Goal: Task Accomplishment & Management: Use online tool/utility

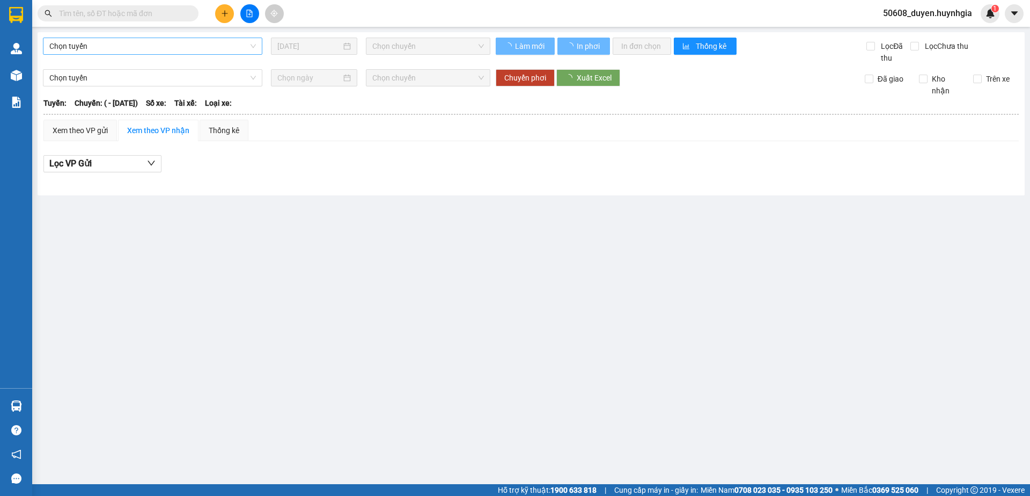
click at [105, 47] on span "Chọn tuyến" at bounding box center [152, 46] width 206 height 16
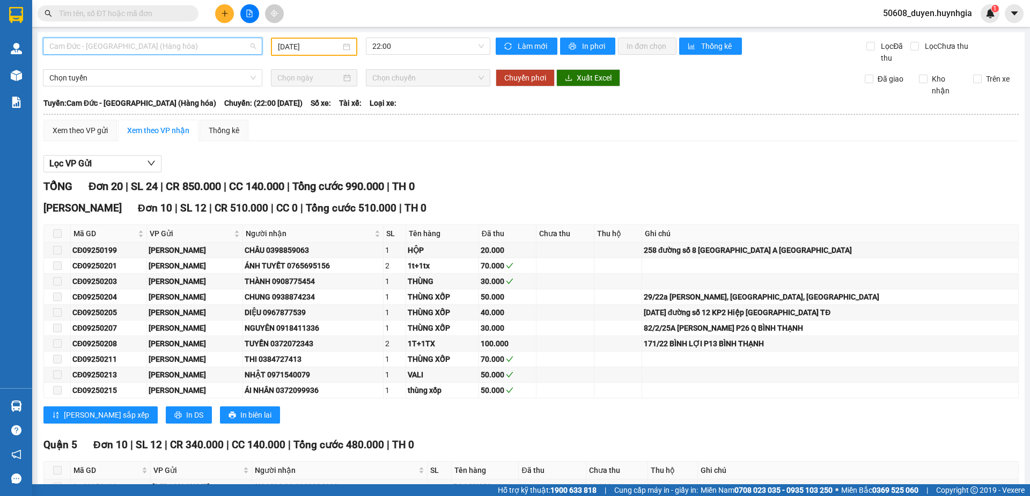
type input "[DATE]"
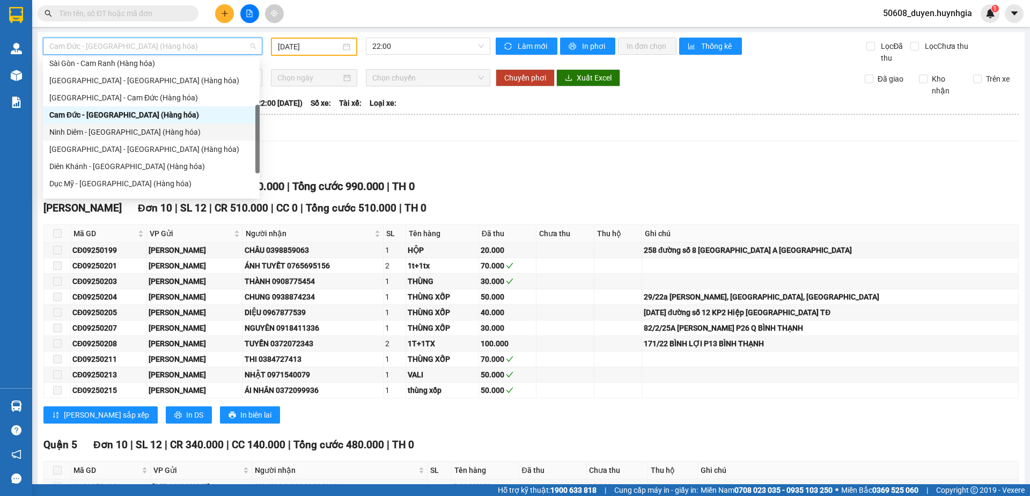
scroll to position [94, 0]
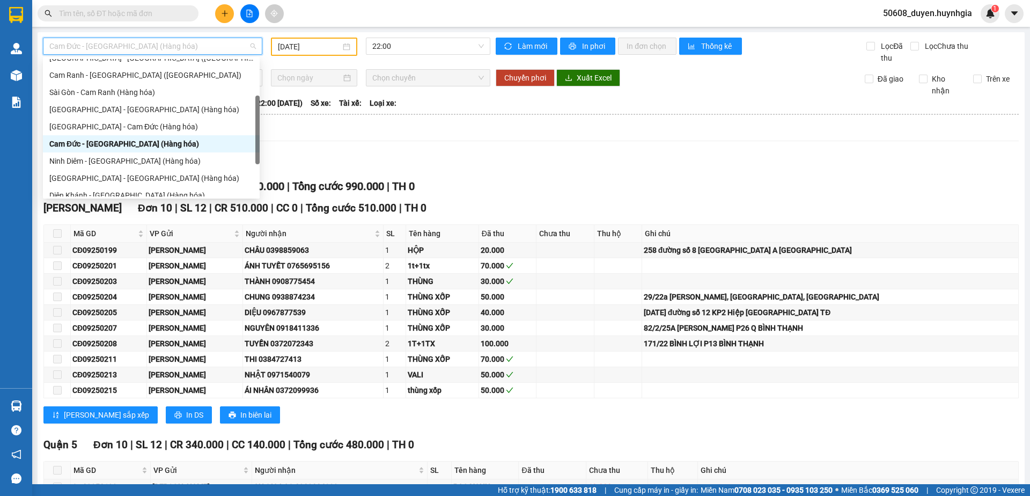
click at [100, 142] on div "Cam Đức - [GEOGRAPHIC_DATA] (Hàng hóa)" at bounding box center [151, 144] width 204 height 12
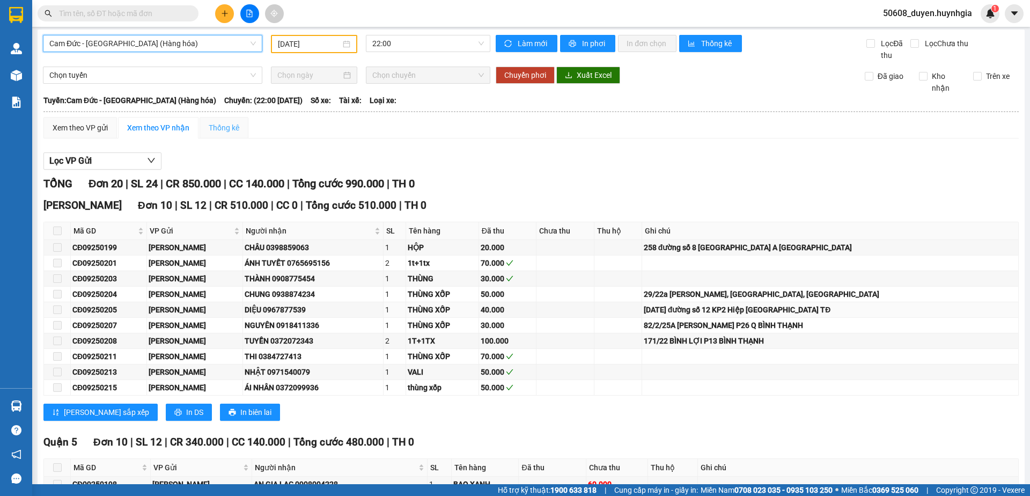
scroll to position [0, 0]
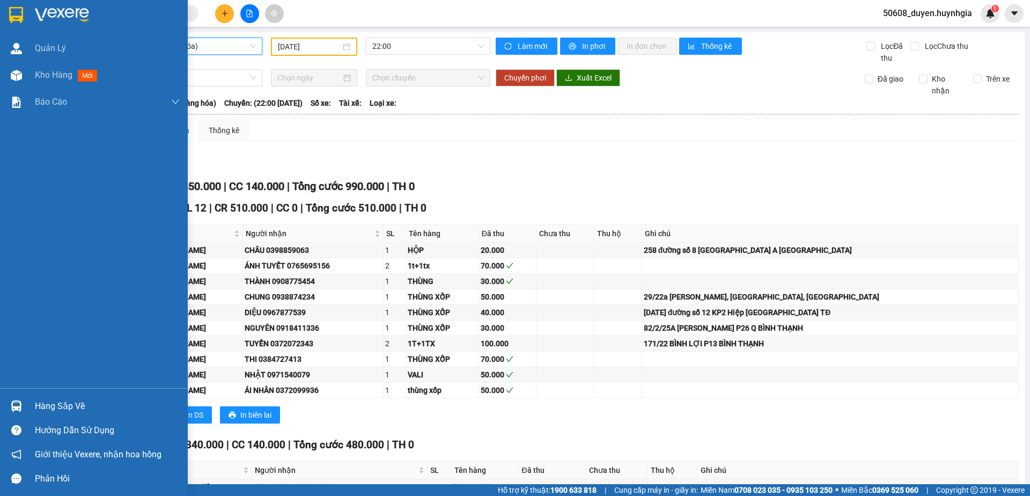
click at [9, 10] on img at bounding box center [16, 15] width 14 height 16
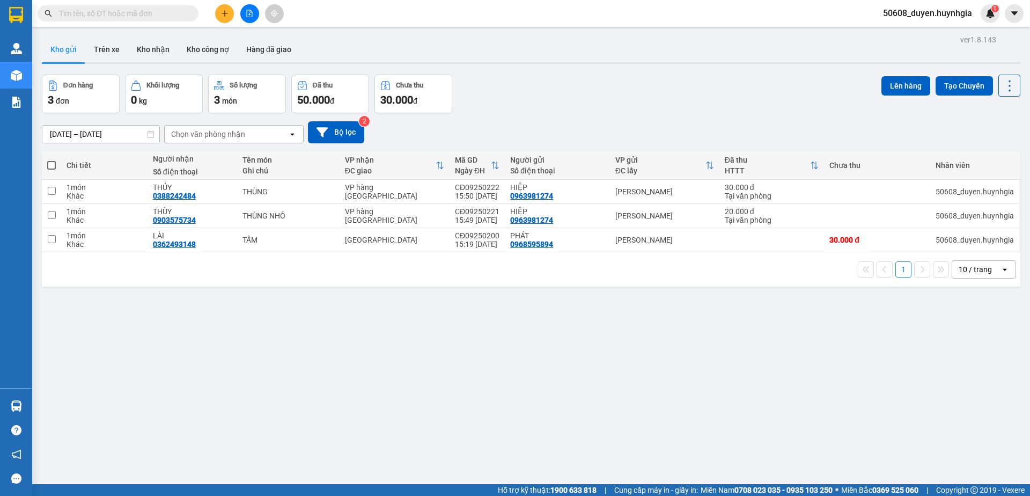
click at [322, 327] on div "ver 1.8.143 Kho gửi Trên xe Kho nhận Kho công nợ Hàng đã giao Đơn hàng 3 đơn Kh…" at bounding box center [531, 280] width 987 height 496
click at [253, 17] on icon "file-add" at bounding box center [250, 14] width 8 height 8
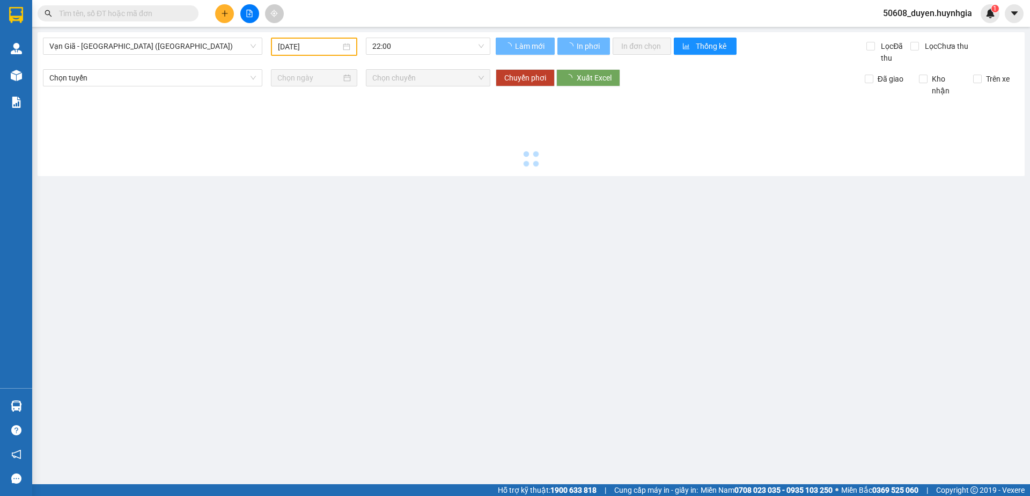
type input "[DATE]"
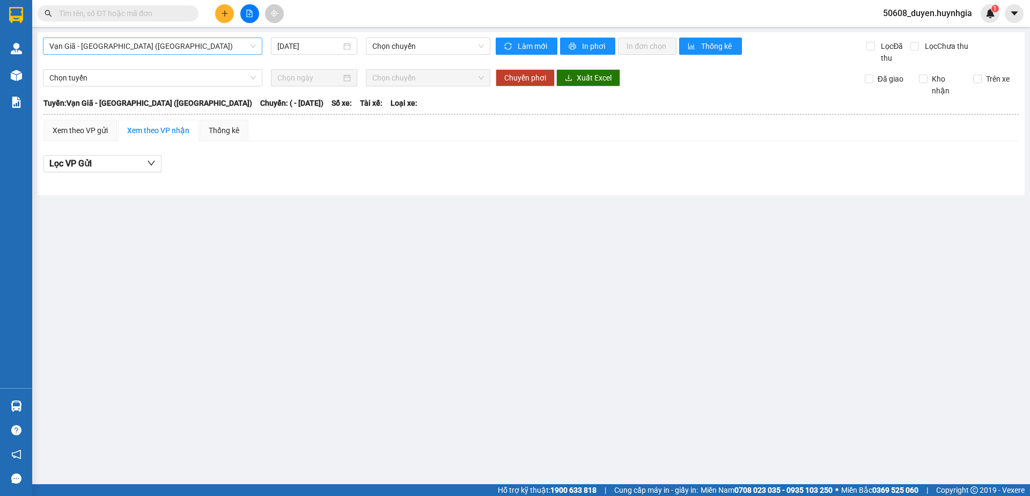
click at [86, 47] on span "Vạn Giã - [GEOGRAPHIC_DATA] ([GEOGRAPHIC_DATA])" at bounding box center [152, 46] width 206 height 16
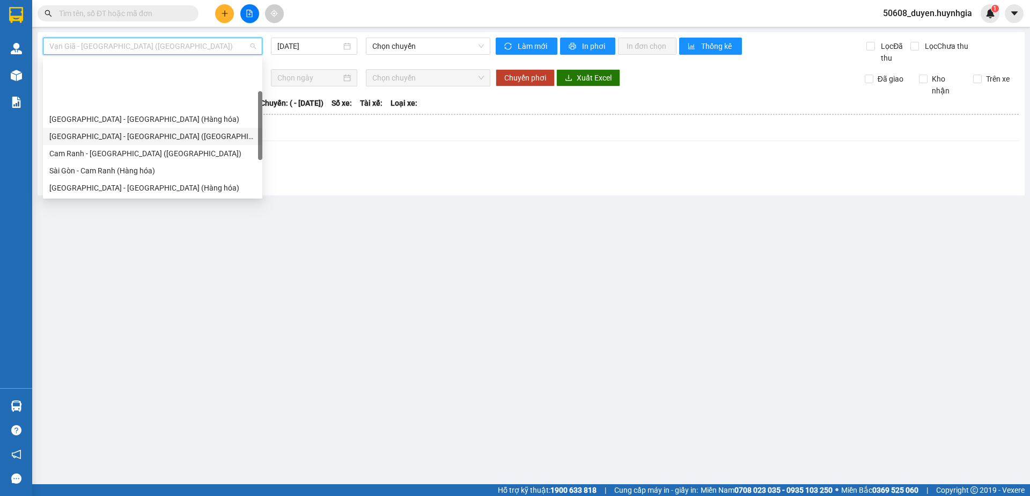
scroll to position [72, 0]
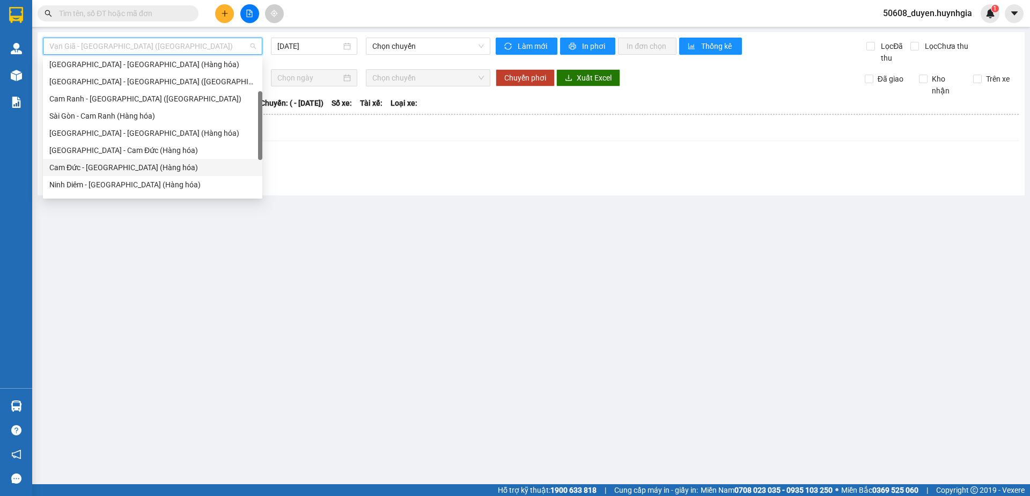
click at [93, 171] on div "Cam Đức - [GEOGRAPHIC_DATA] (Hàng hóa)" at bounding box center [152, 167] width 206 height 12
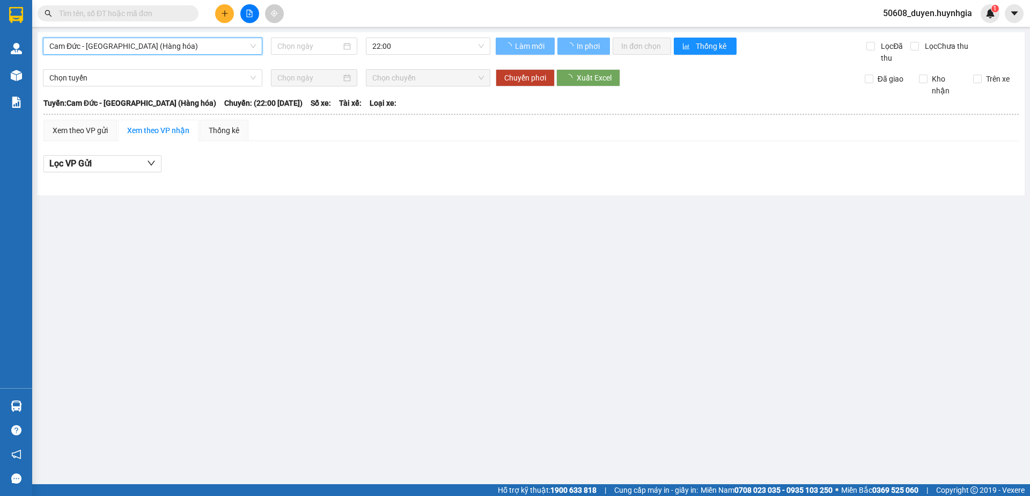
type input "[DATE]"
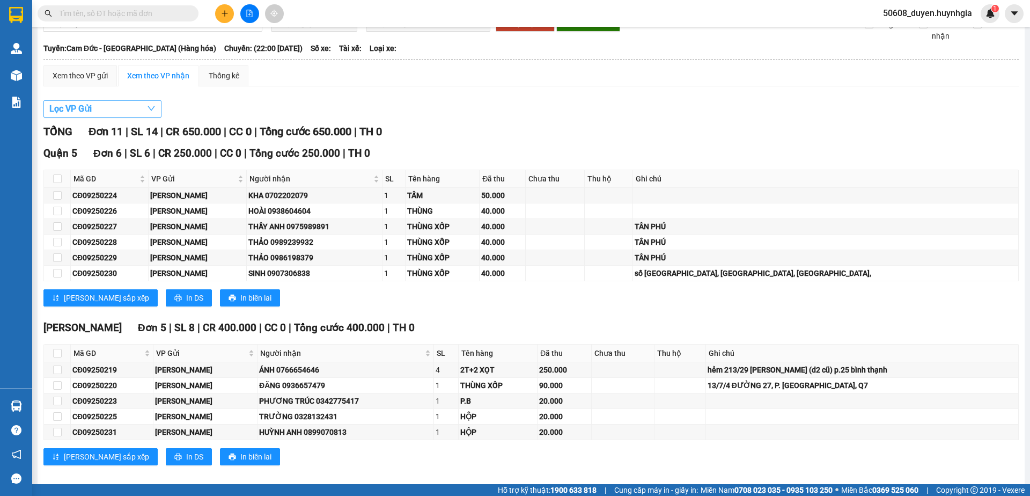
scroll to position [66, 0]
